Goal: Task Accomplishment & Management: Manage account settings

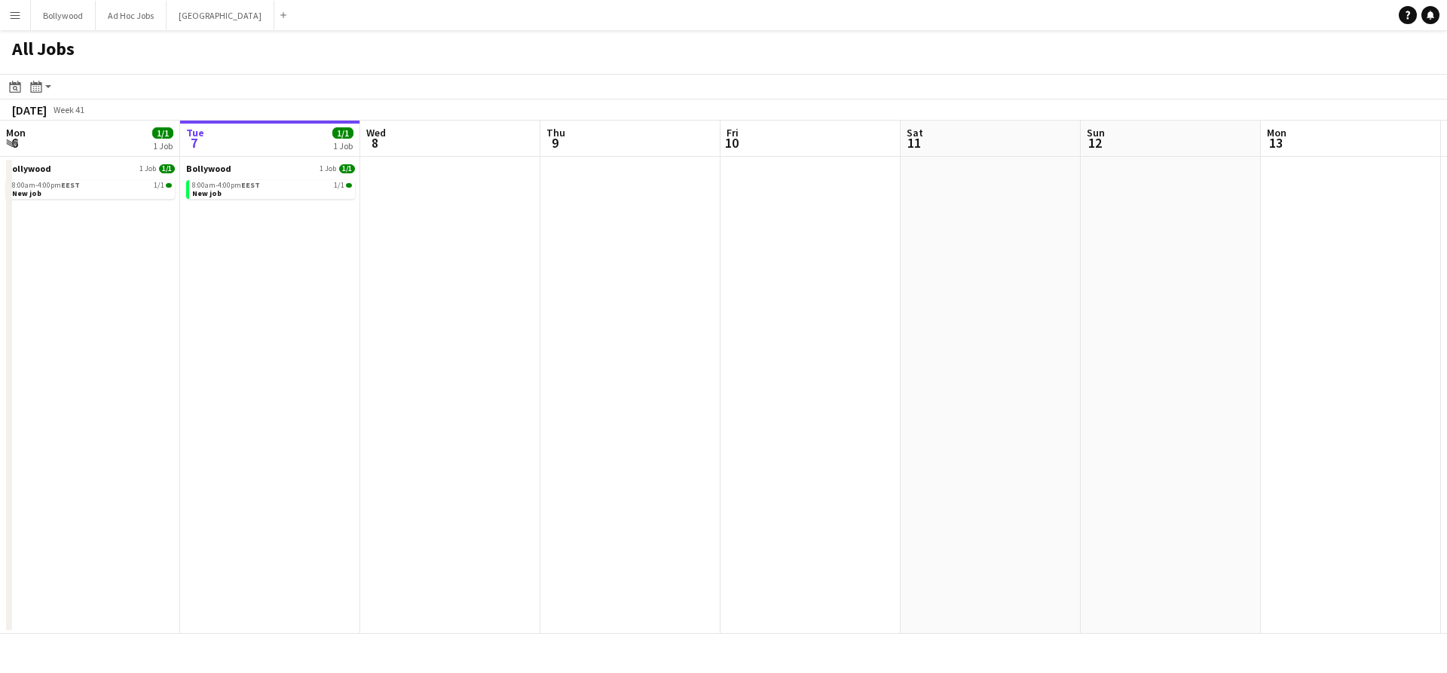
click at [26, 15] on button "Menu" at bounding box center [15, 15] width 30 height 30
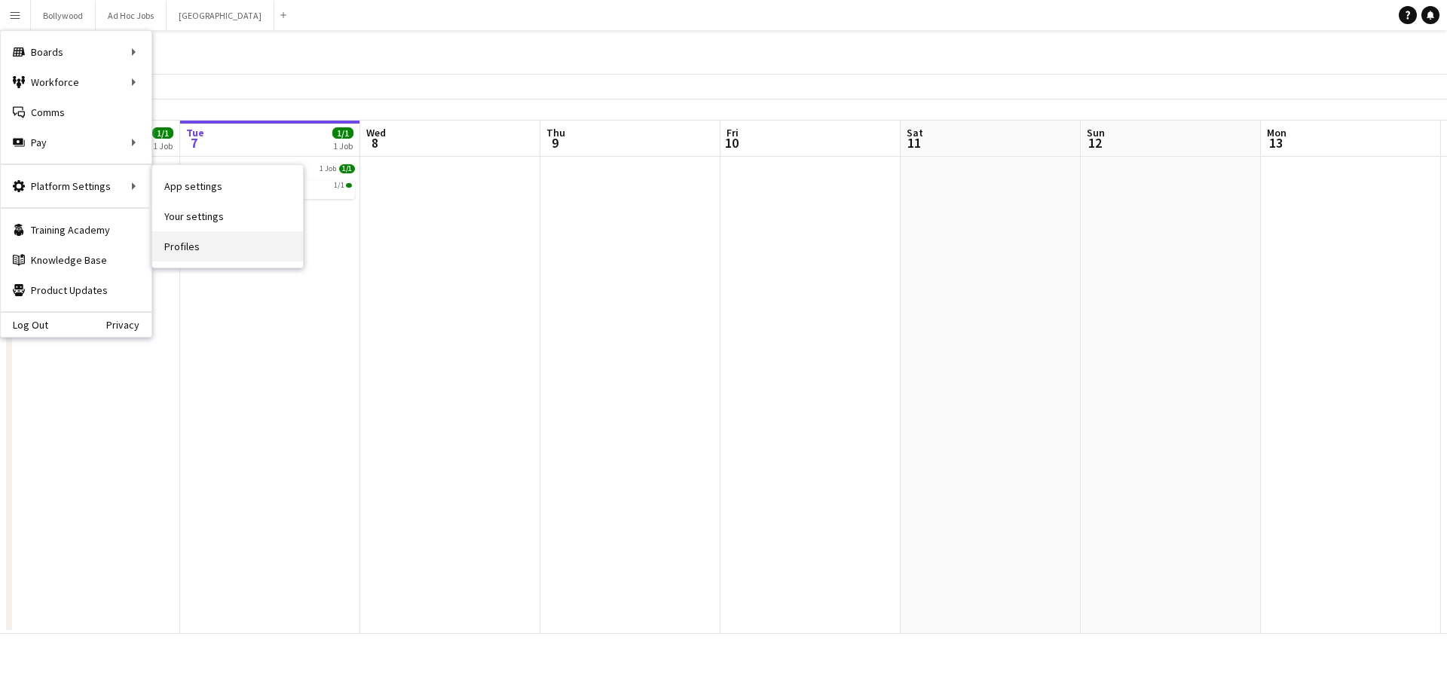
click at [224, 233] on link "Profiles" at bounding box center [227, 246] width 151 height 30
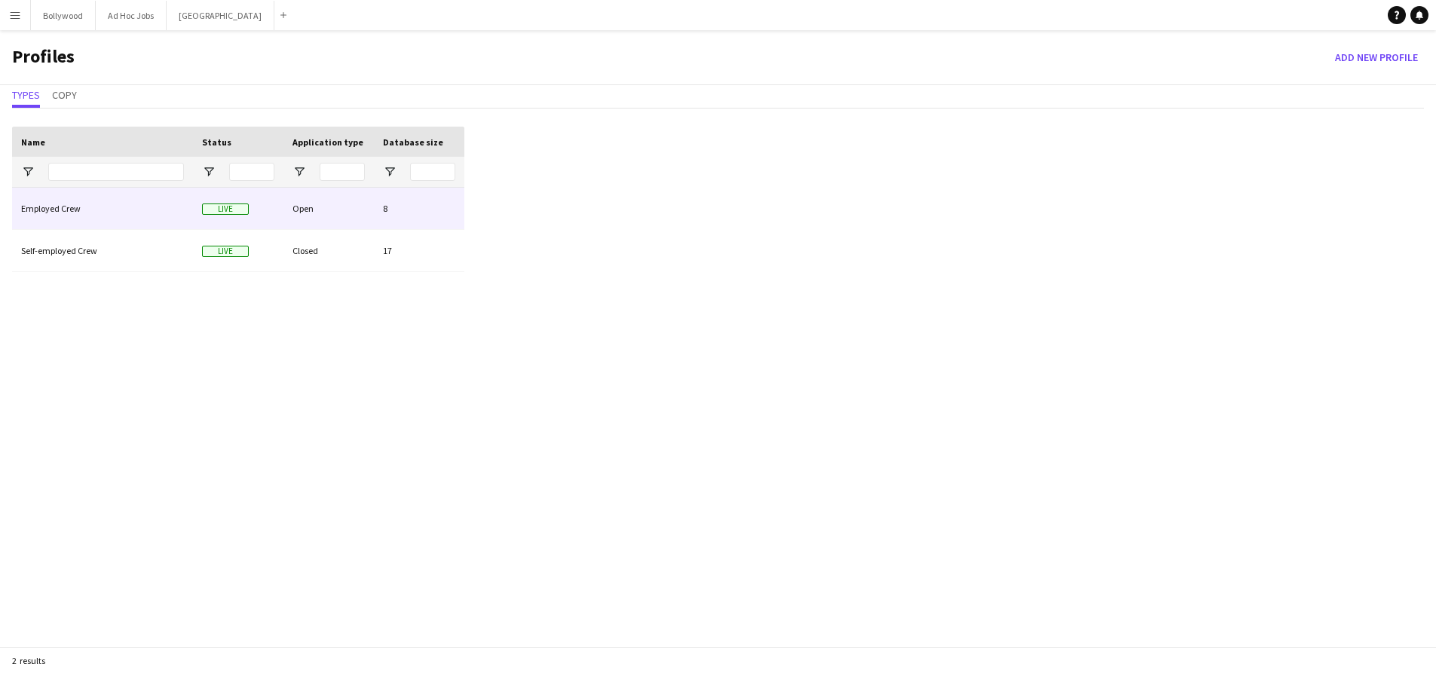
click at [252, 215] on div "Live" at bounding box center [238, 208] width 90 height 41
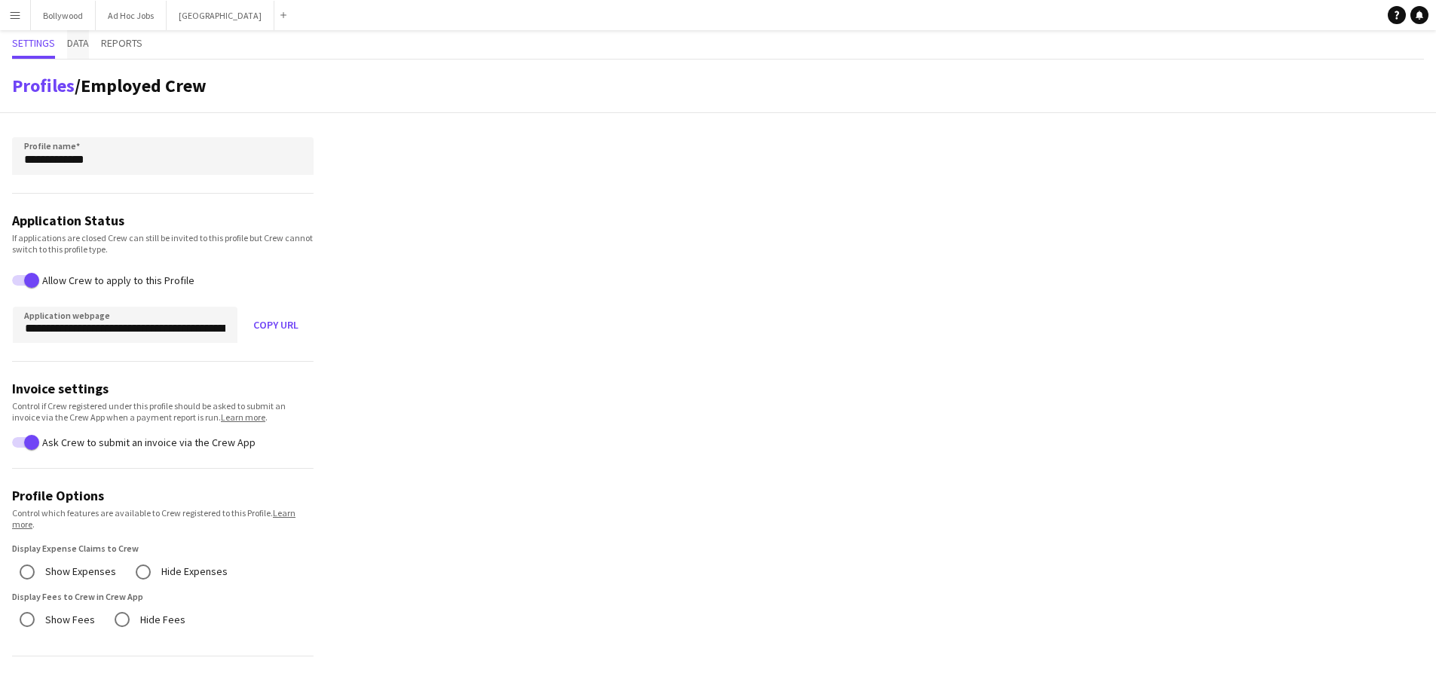
click at [75, 38] on span "Data" at bounding box center [78, 43] width 22 height 11
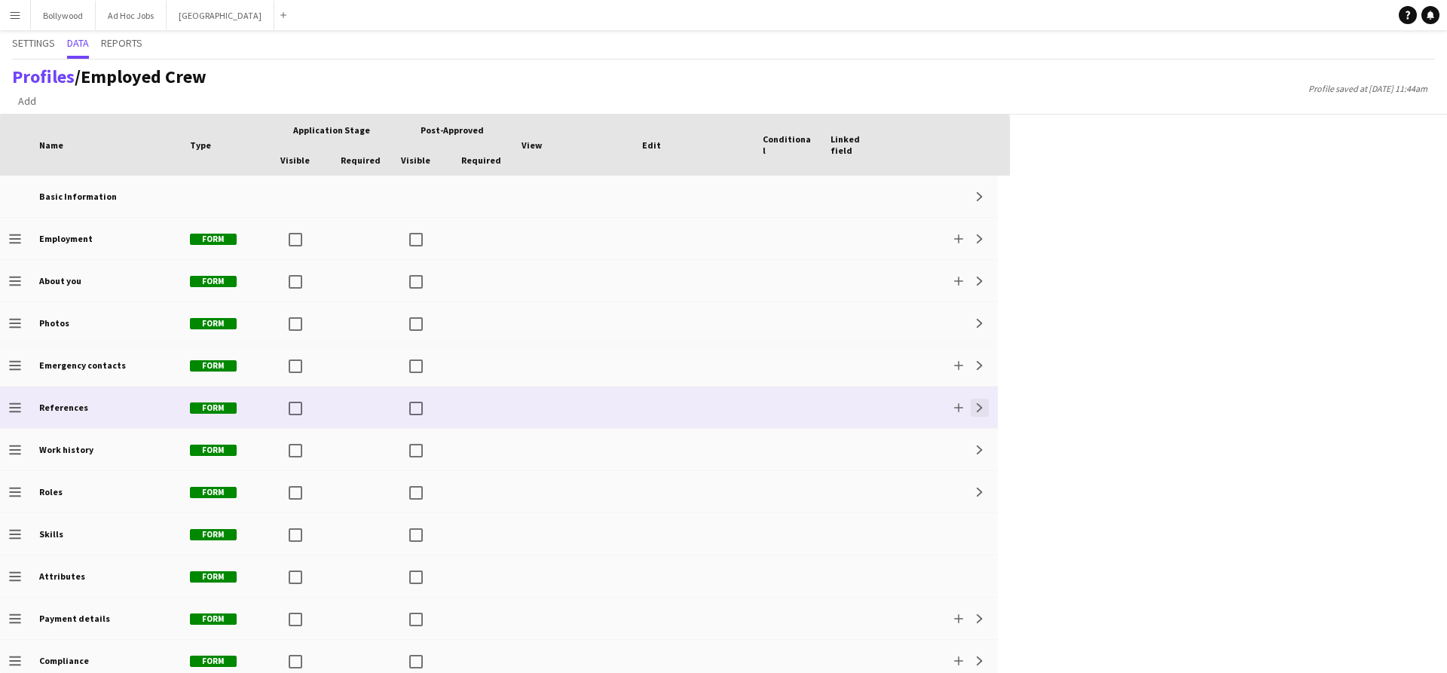
click at [977, 409] on app-icon "Expand" at bounding box center [980, 407] width 9 height 9
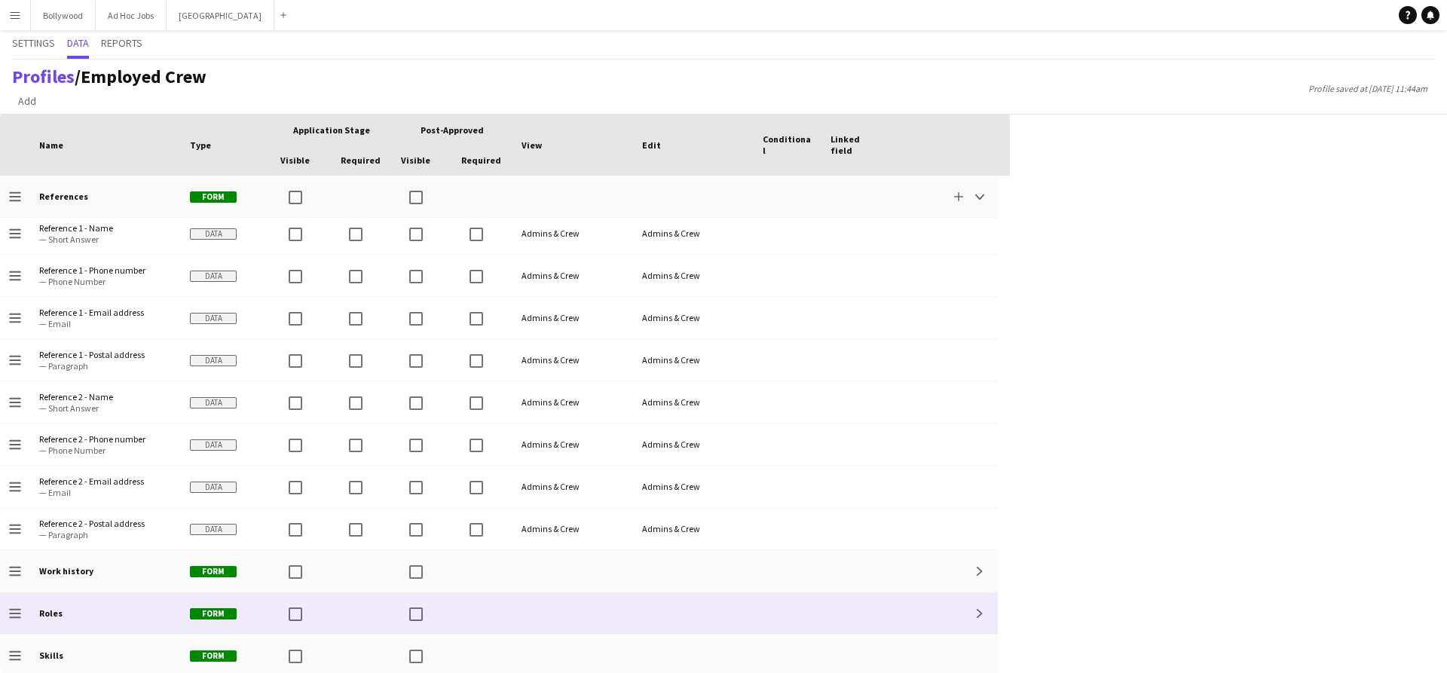
scroll to position [384, 0]
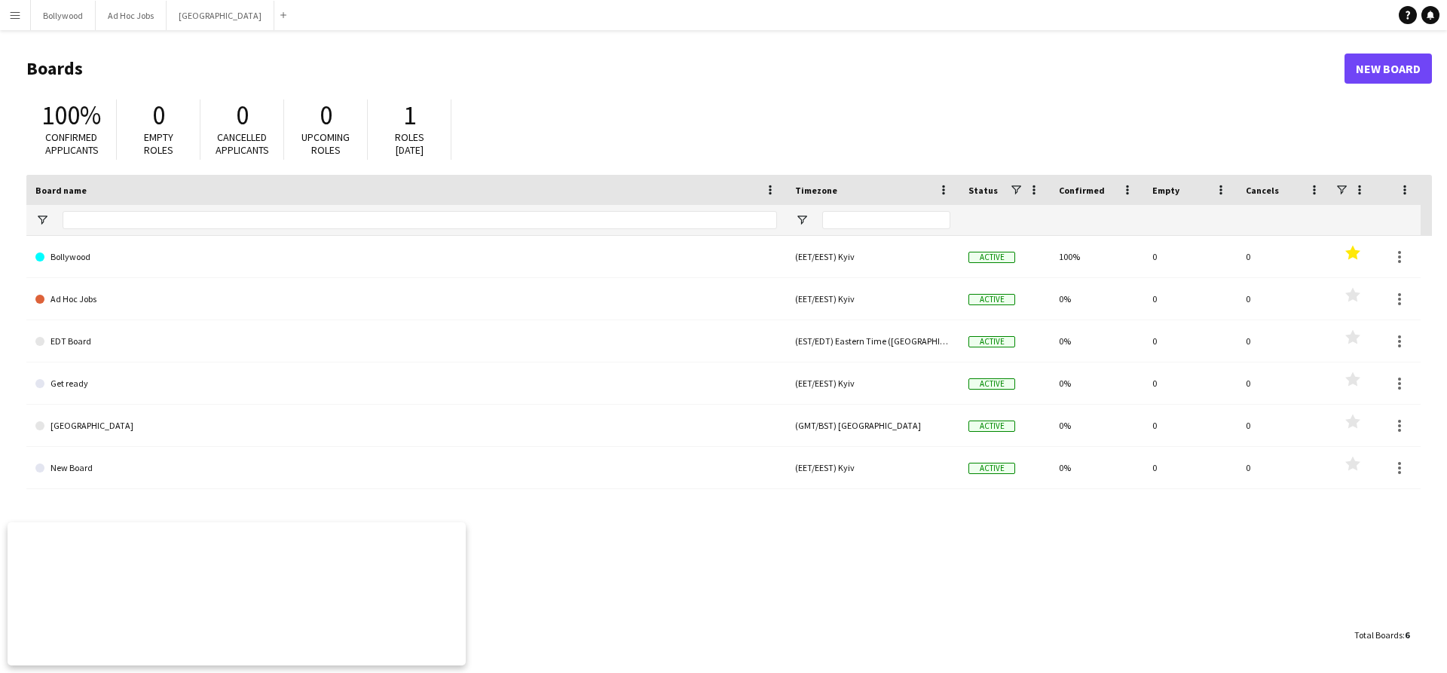
click at [26, 26] on button "Menu" at bounding box center [15, 15] width 30 height 30
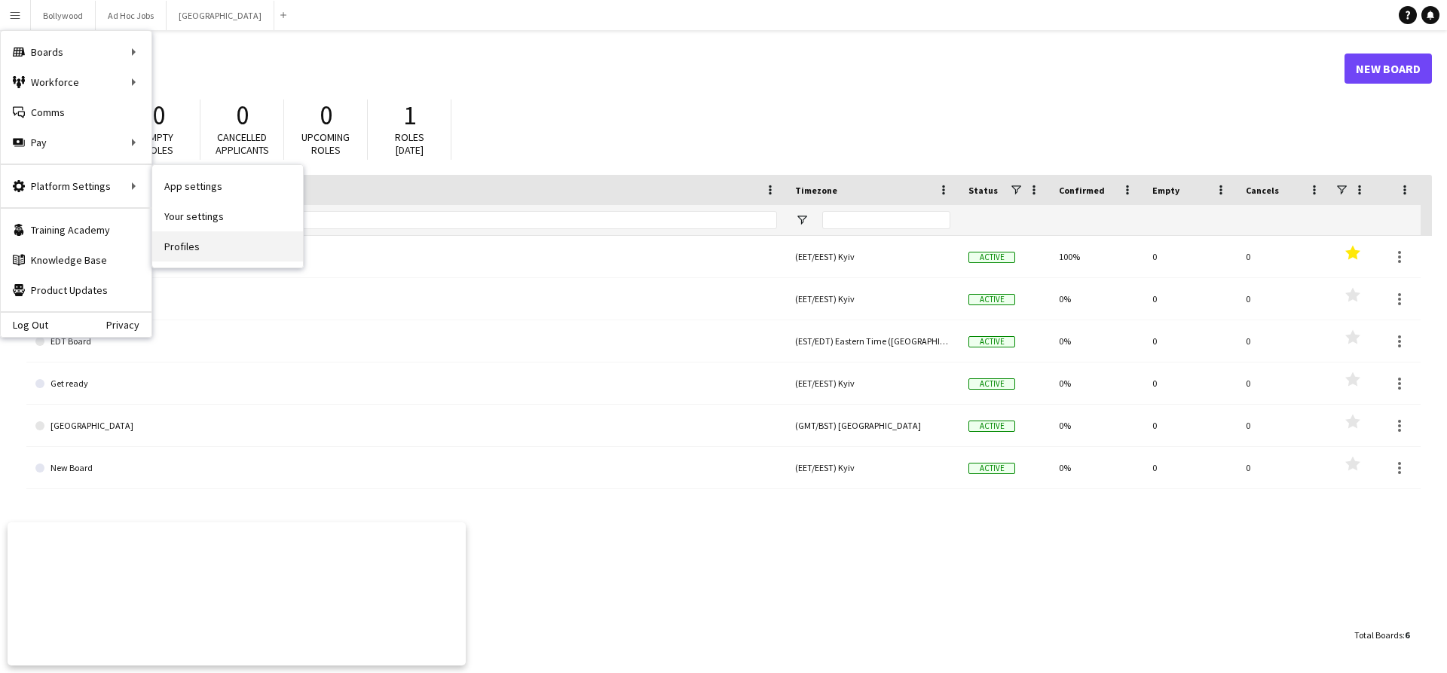
click at [234, 235] on link "Profiles" at bounding box center [227, 246] width 151 height 30
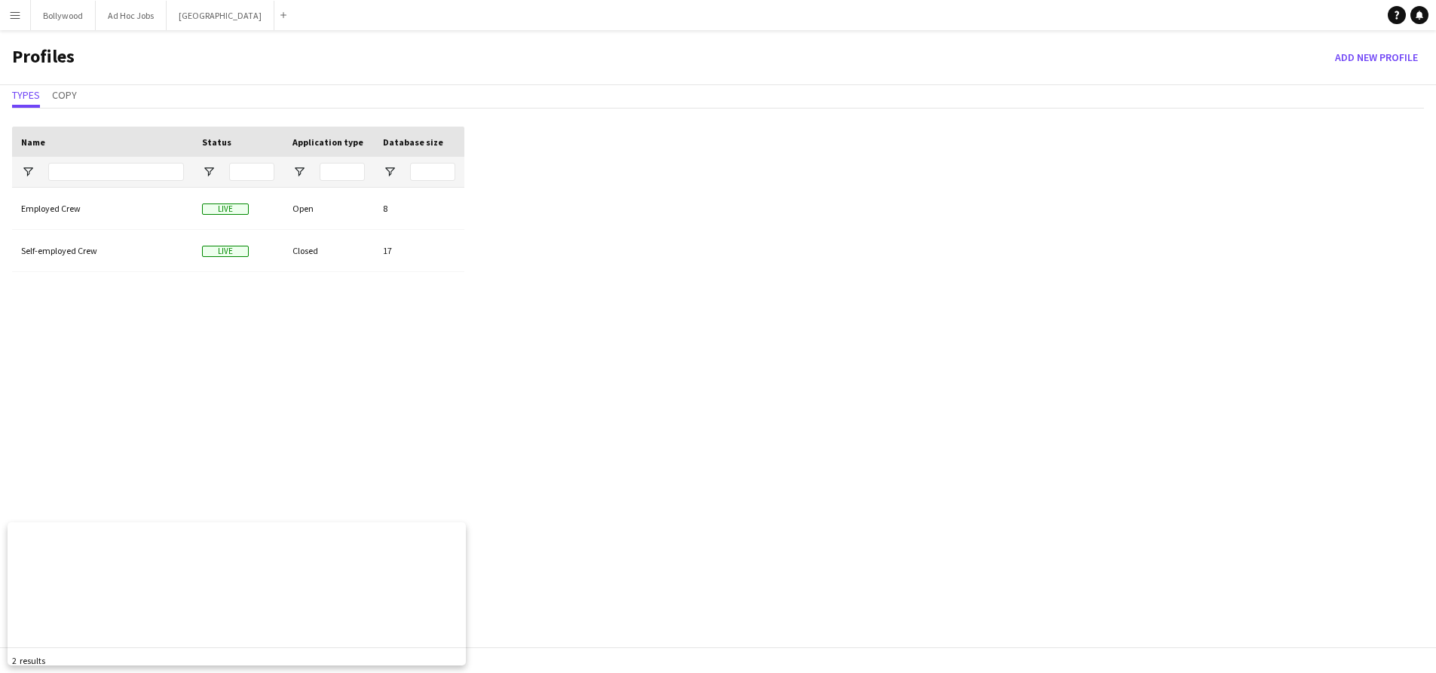
click at [141, 197] on div "Employed Crew" at bounding box center [102, 208] width 181 height 41
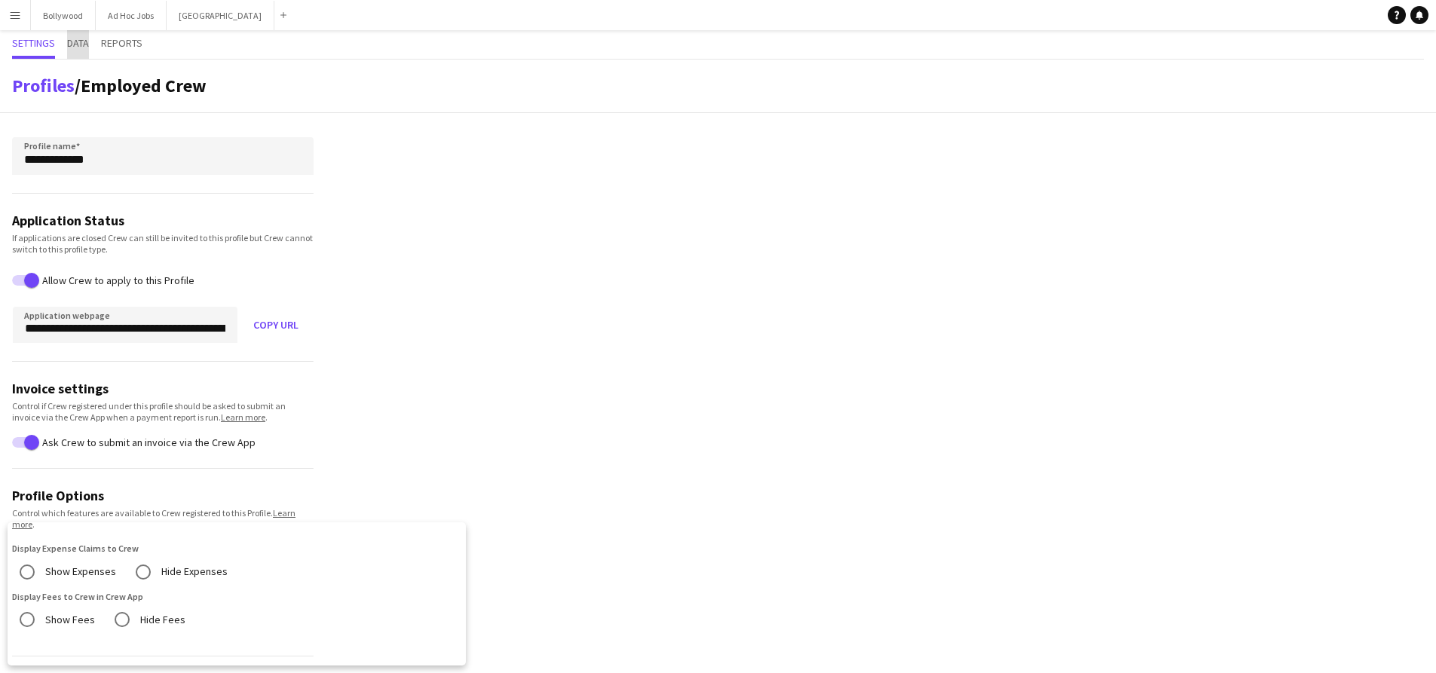
click at [78, 47] on span "Data" at bounding box center [78, 43] width 22 height 11
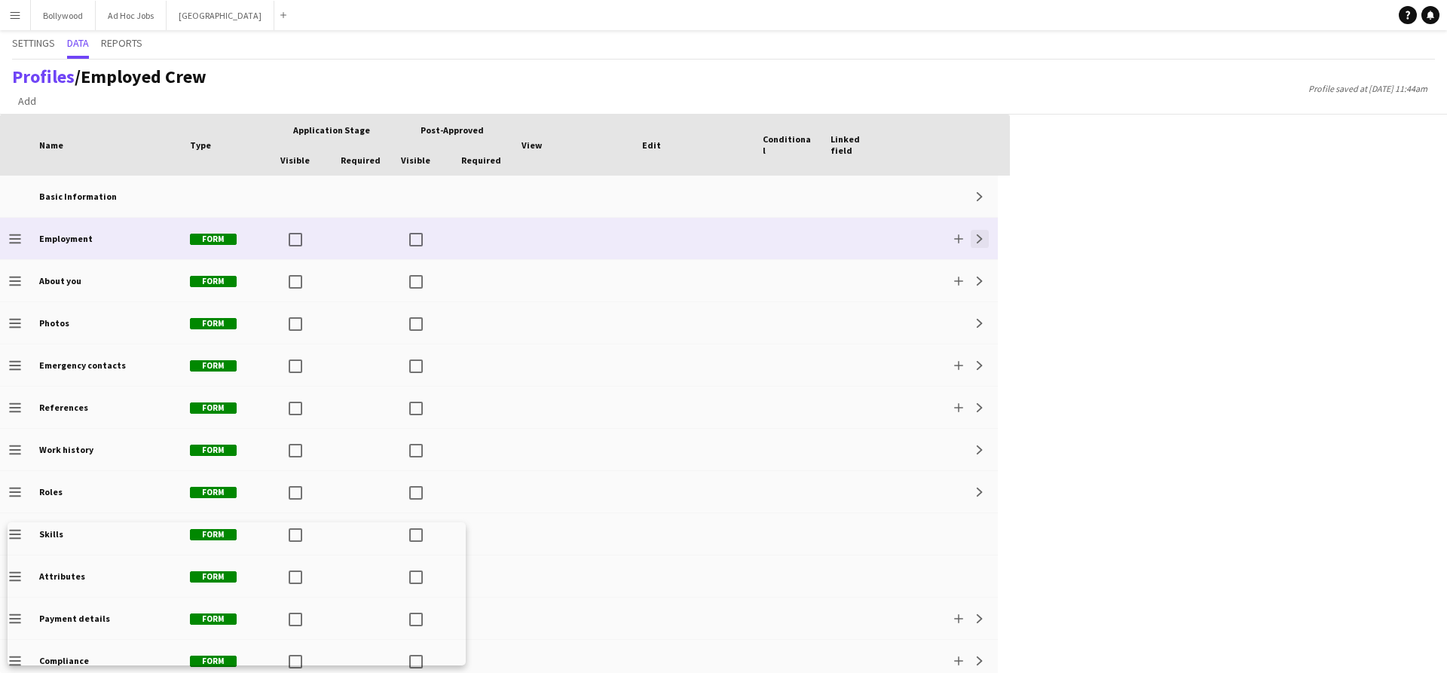
click at [979, 241] on app-icon "Expand" at bounding box center [980, 238] width 9 height 9
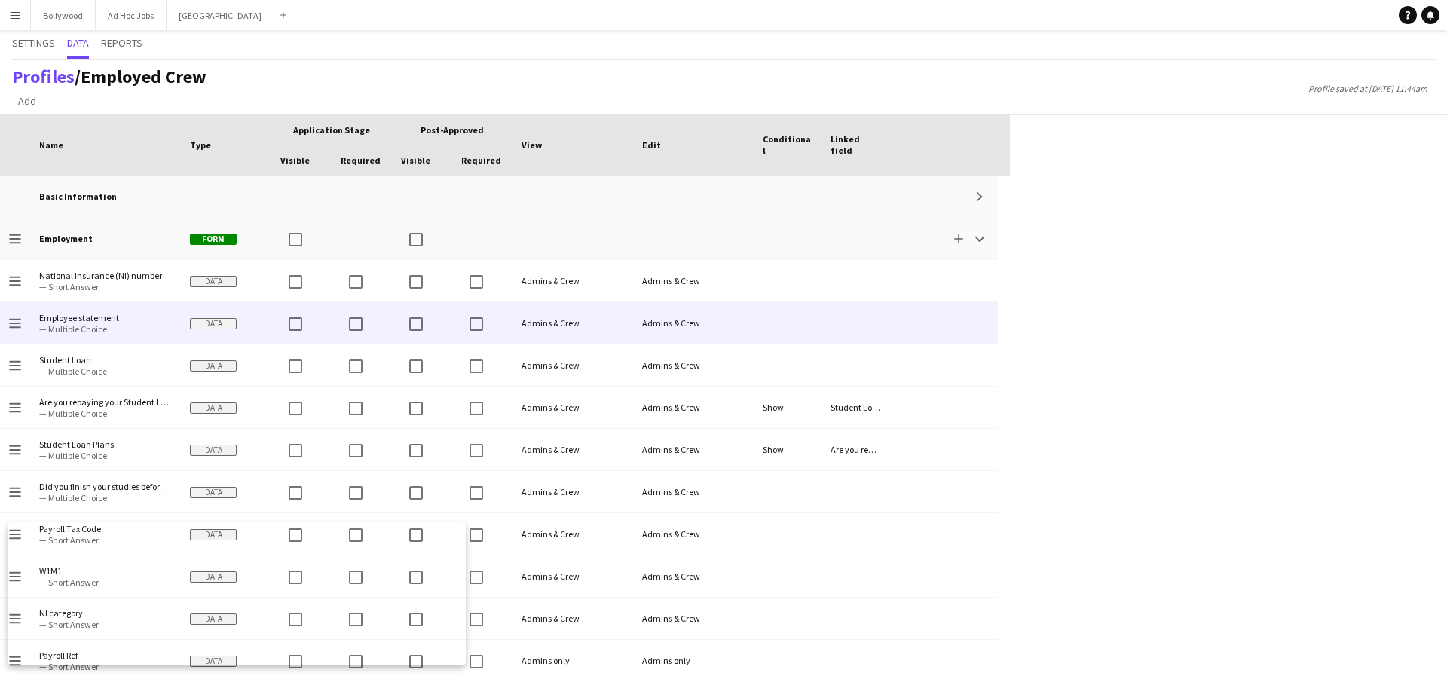
scroll to position [29, 0]
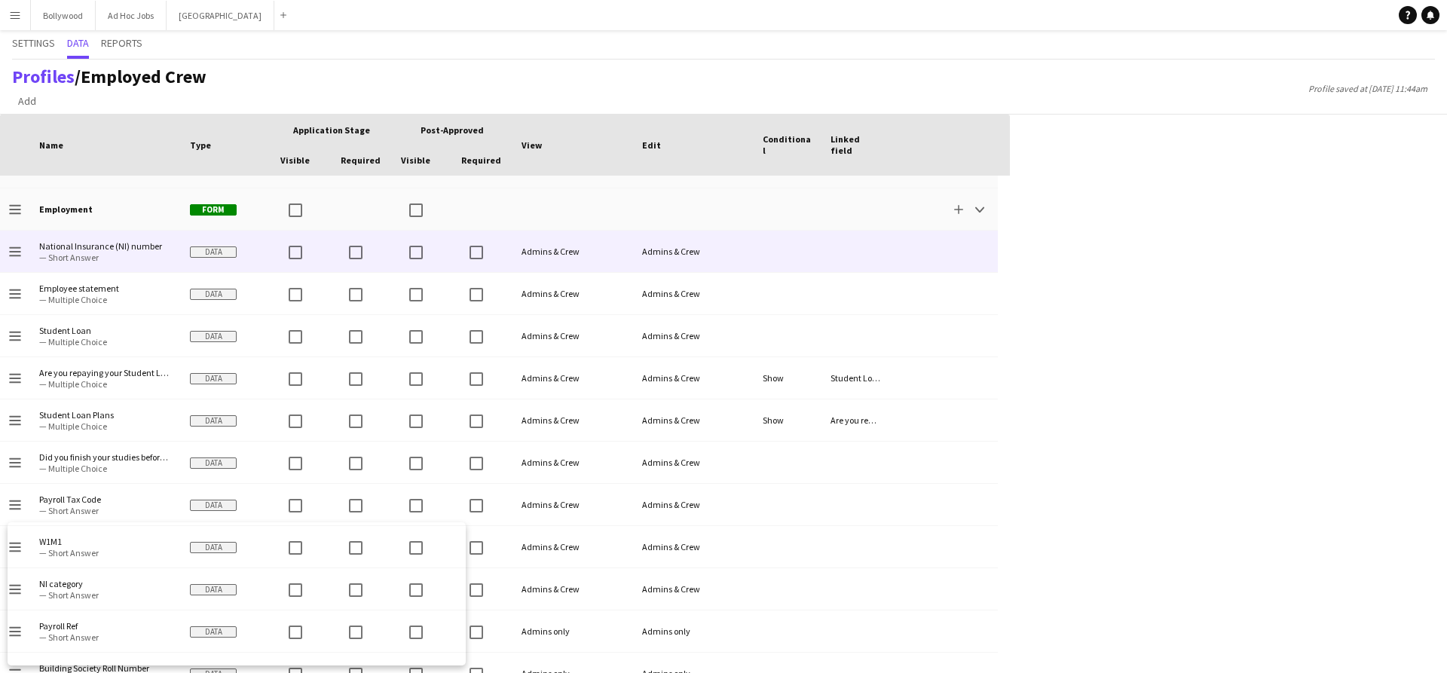
click at [544, 266] on div "Admins & Crew" at bounding box center [573, 251] width 121 height 41
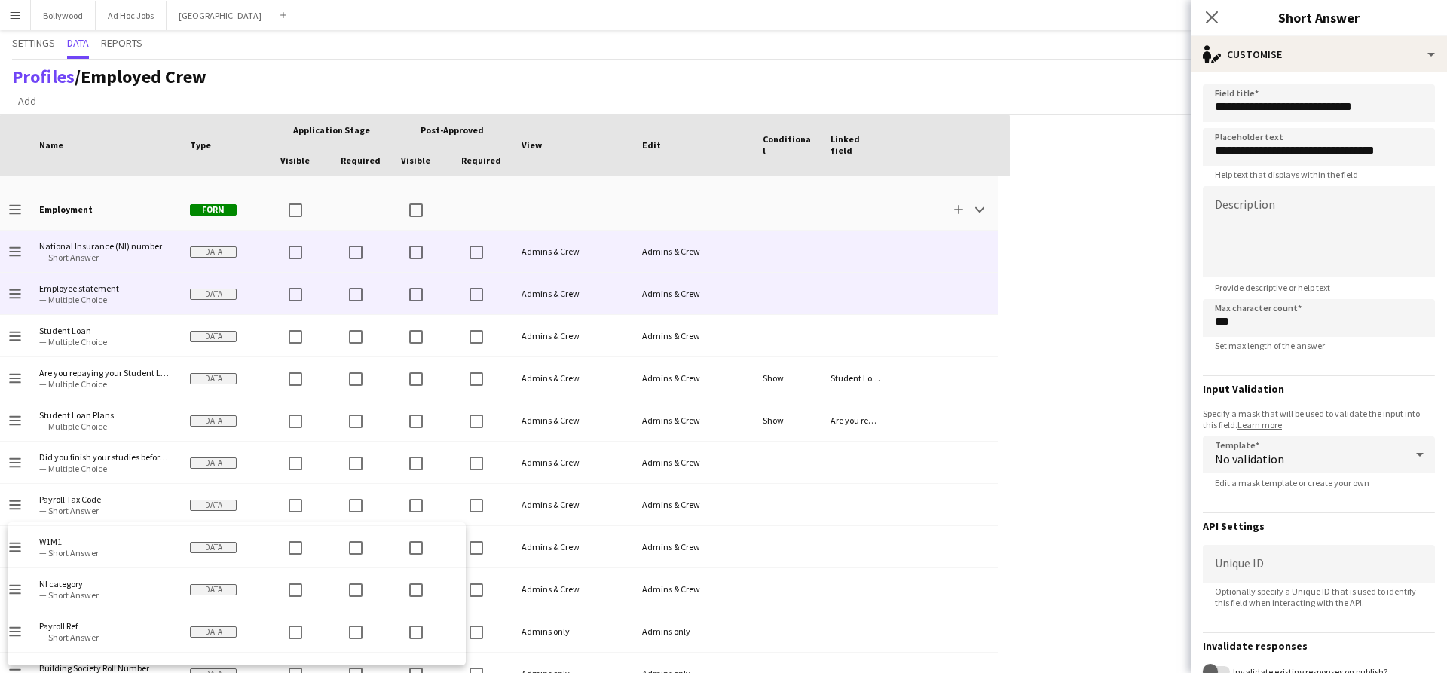
click at [526, 296] on div "Admins & Crew" at bounding box center [573, 293] width 121 height 41
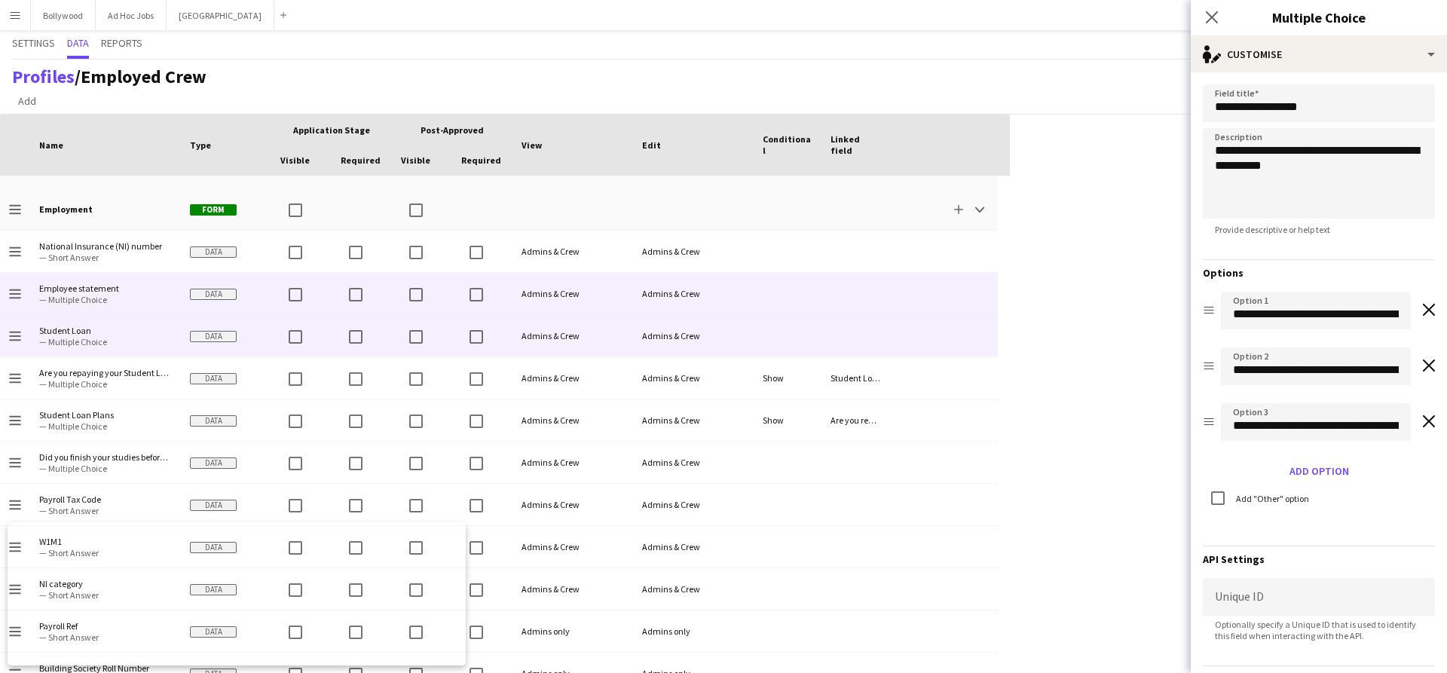
click at [529, 331] on div "Admins & Crew" at bounding box center [573, 335] width 121 height 41
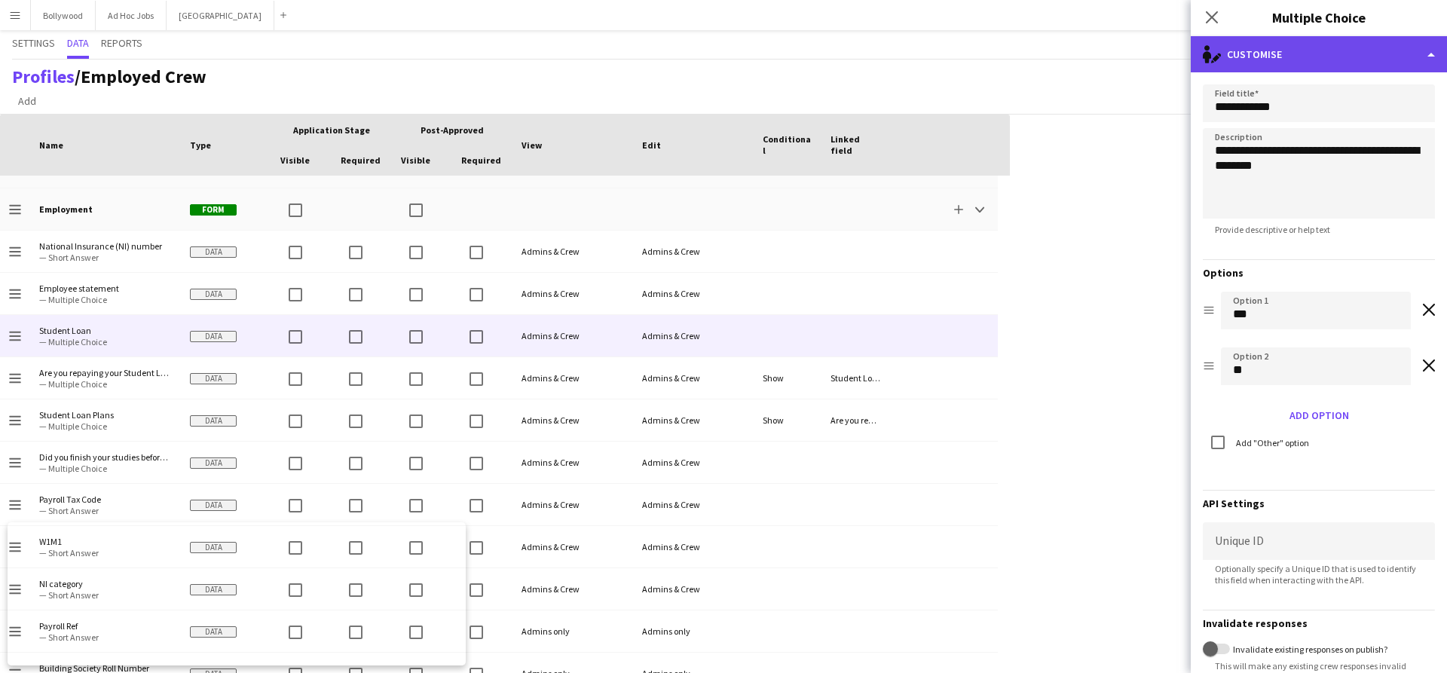
click at [1292, 51] on div "single-neutral-actions-edit-1 Customise" at bounding box center [1319, 54] width 256 height 36
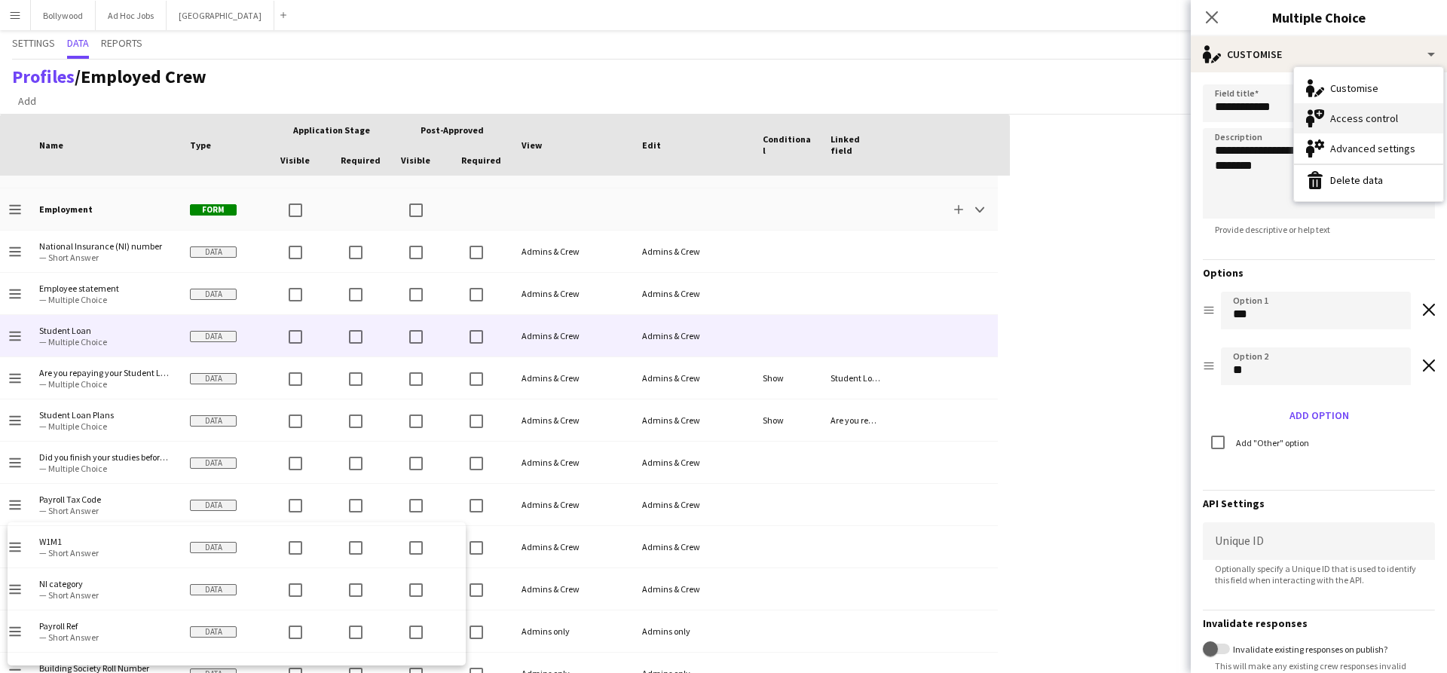
click at [1334, 130] on div "Access control Access control" at bounding box center [1368, 118] width 149 height 30
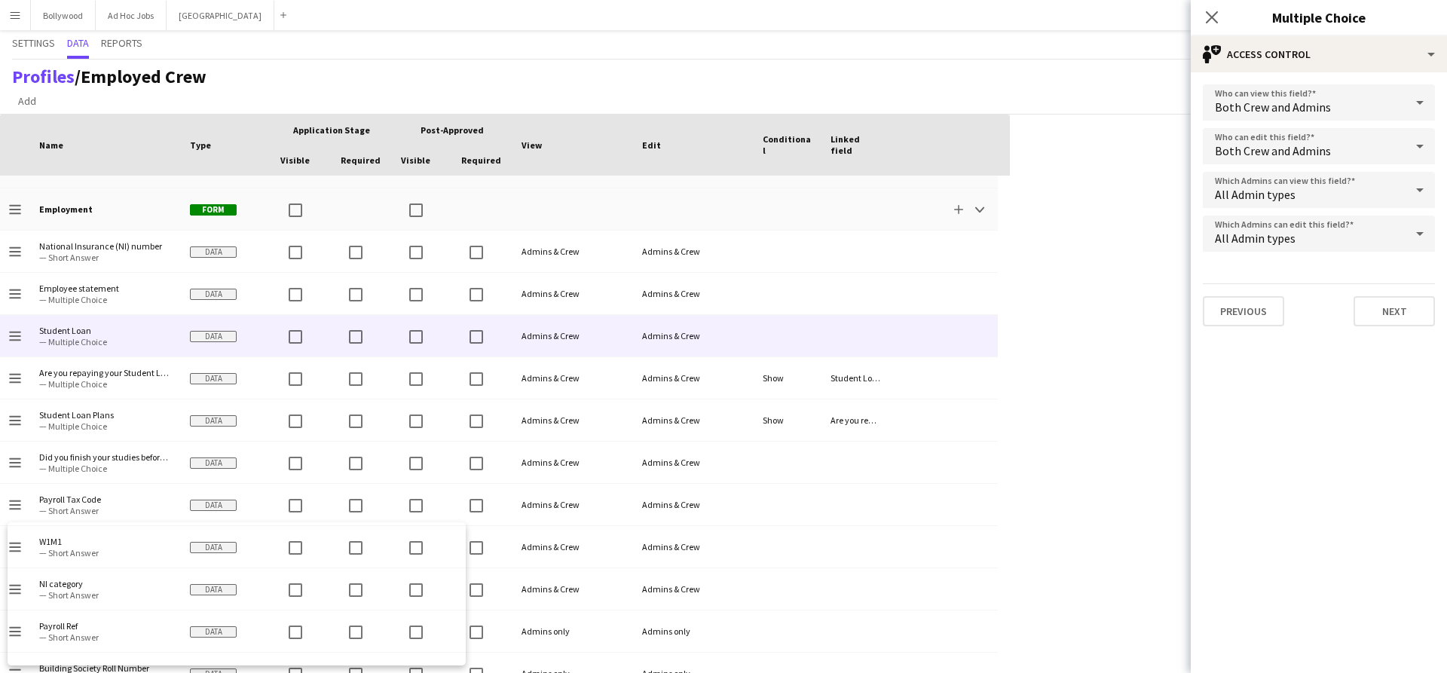
drag, startPoint x: 195, startPoint y: 96, endPoint x: 582, endPoint y: 69, distance: 387.8
click at [556, 70] on div "Profiles / Employed Crew Add Section Profile saved at [DATE] 11:44am" at bounding box center [723, 87] width 1447 height 55
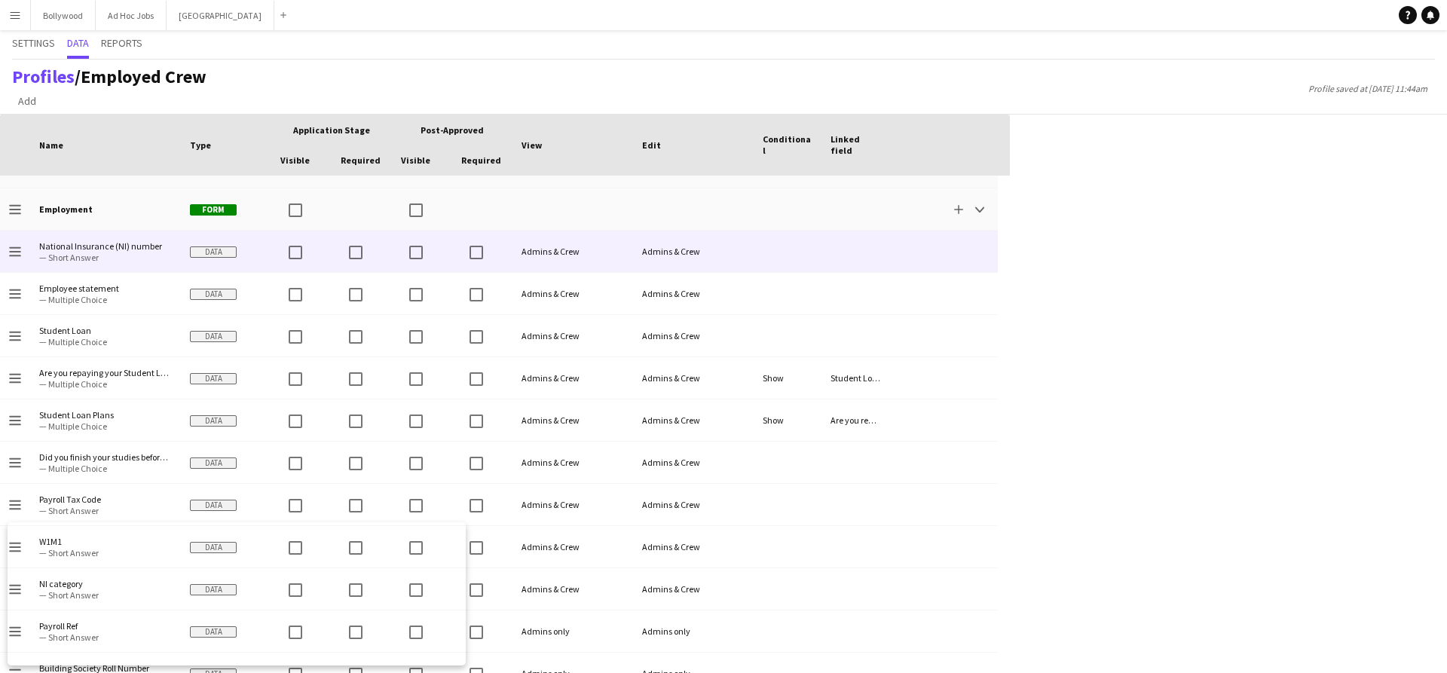
click at [777, 244] on div at bounding box center [788, 251] width 68 height 41
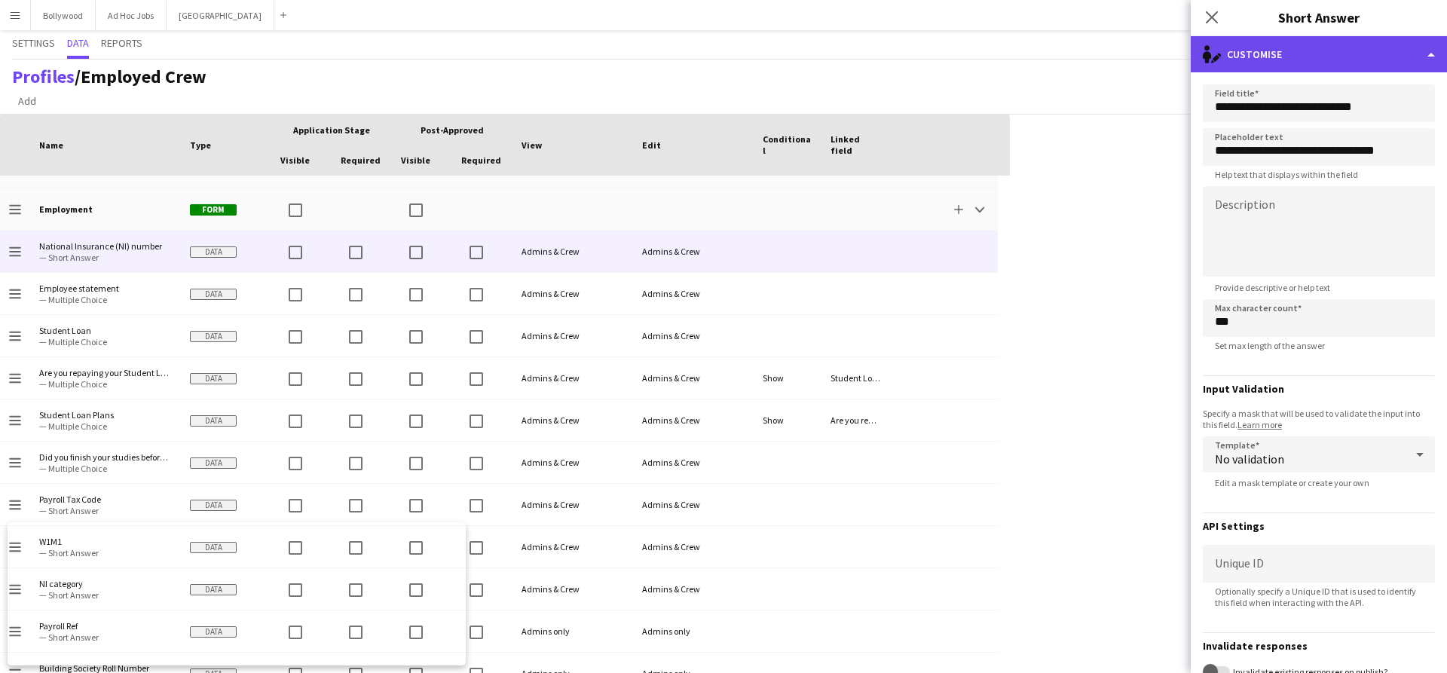
click at [1296, 59] on div "single-neutral-actions-edit-1 Customise" at bounding box center [1319, 54] width 256 height 36
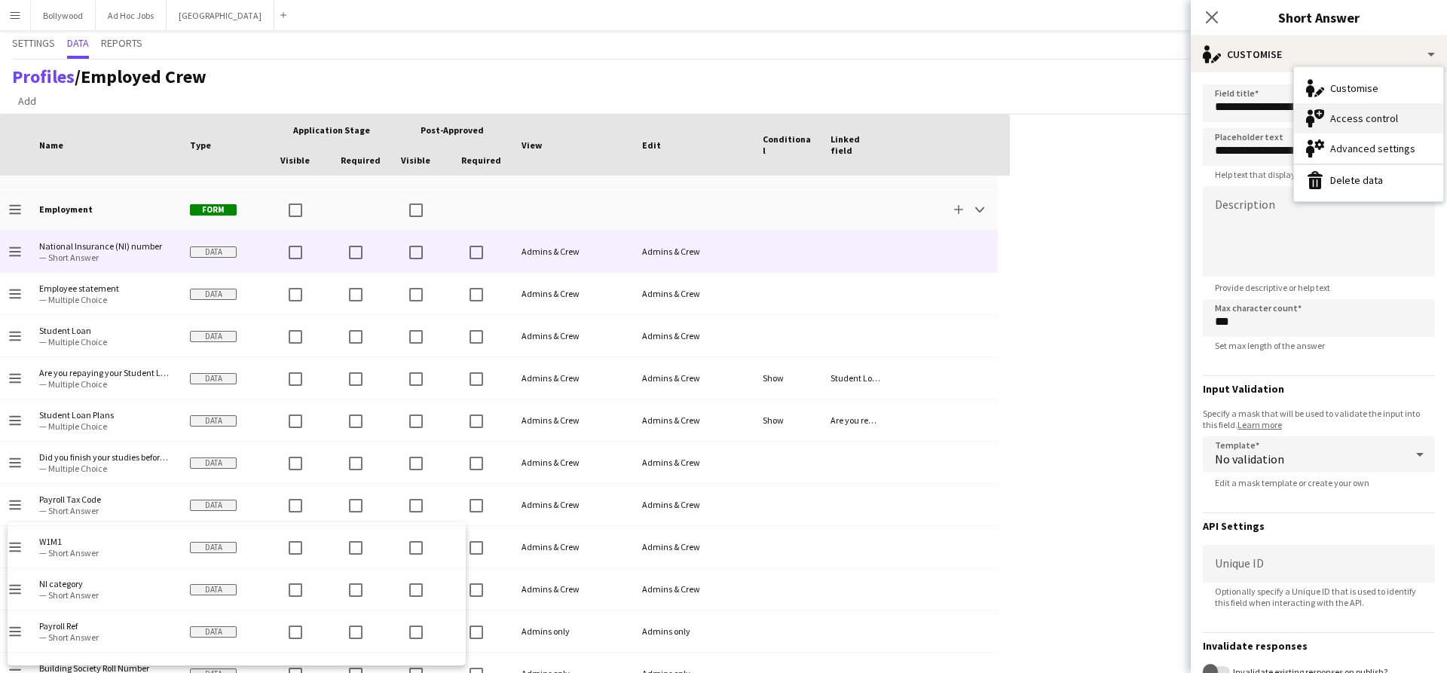
click at [1313, 117] on icon "Access control" at bounding box center [1316, 118] width 18 height 18
